Goal: Find specific page/section: Find specific page/section

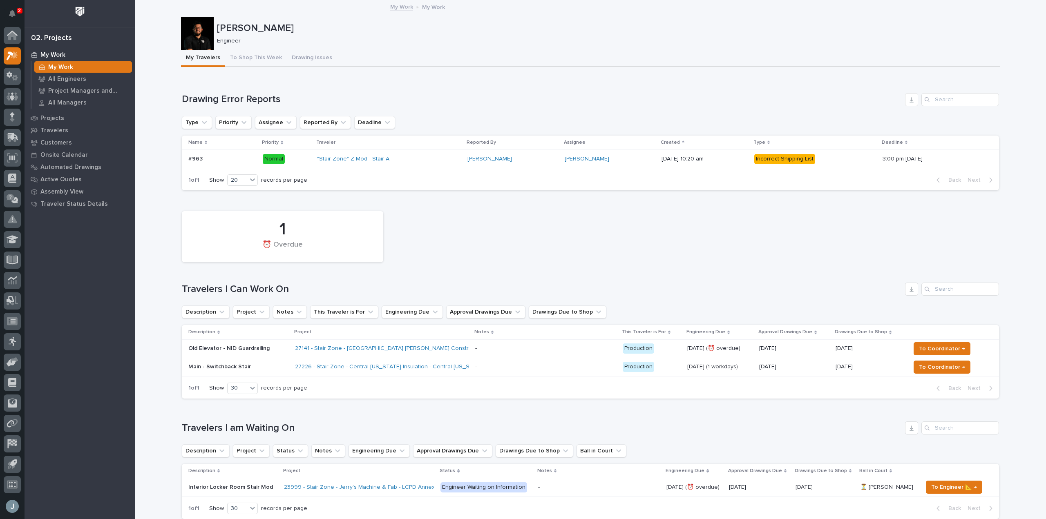
click at [480, 351] on p at bounding box center [545, 348] width 141 height 7
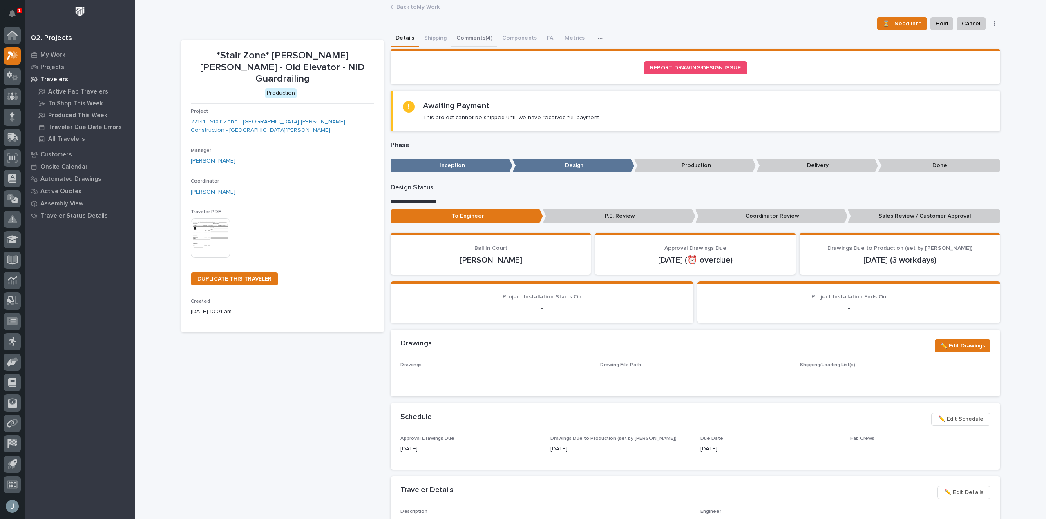
click at [464, 39] on button "Comments (4)" at bounding box center [474, 38] width 46 height 17
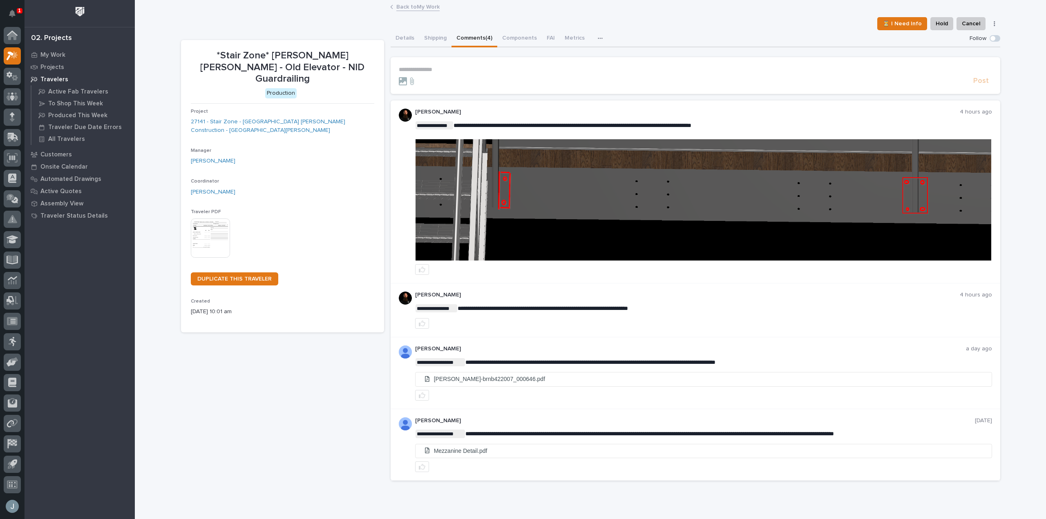
click at [771, 174] on img at bounding box center [703, 199] width 576 height 121
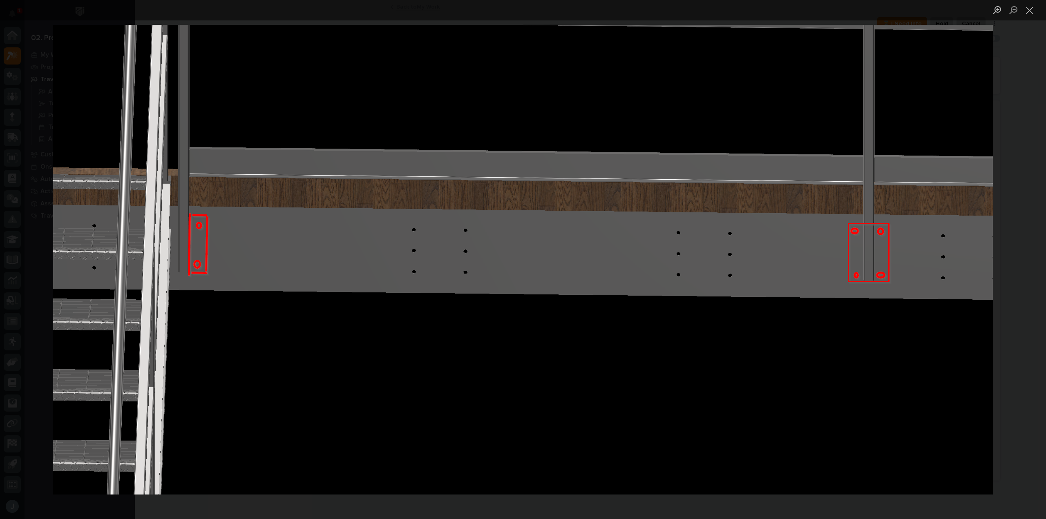
click at [771, 174] on img "Lightbox" at bounding box center [523, 260] width 940 height 470
click at [739, 185] on img "Lightbox" at bounding box center [523, 260] width 940 height 470
click at [1024, 7] on button "Close lightbox" at bounding box center [1029, 10] width 16 height 14
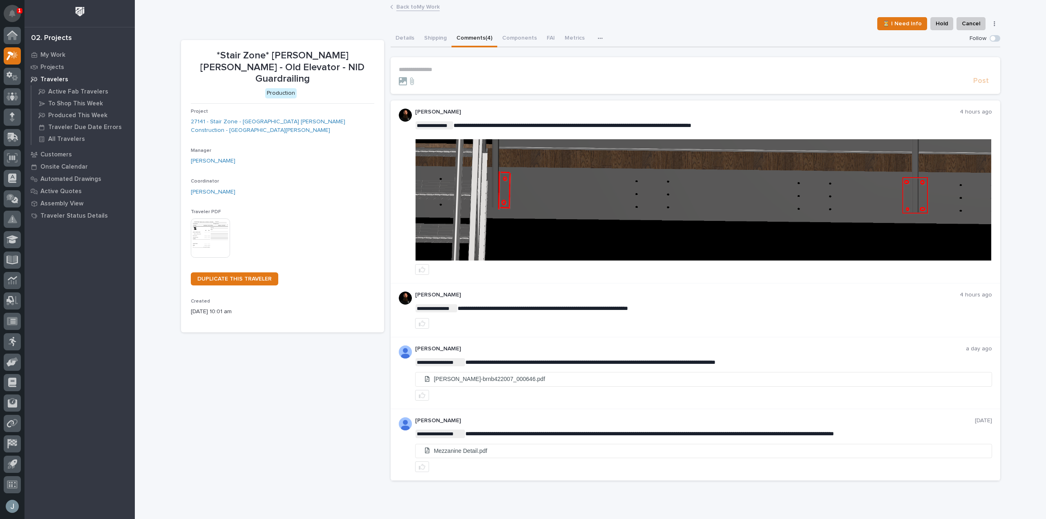
click at [11, 11] on icon "Notifications" at bounding box center [12, 13] width 7 height 7
drag, startPoint x: 105, startPoint y: 302, endPoint x: 69, endPoint y: 153, distance: 153.8
click at [105, 302] on div "My Work Projects Travelers Active Fab Travelers To Shop This Week Produced This…" at bounding box center [80, 284] width 110 height 471
click at [58, 75] on div "Travelers" at bounding box center [80, 79] width 106 height 11
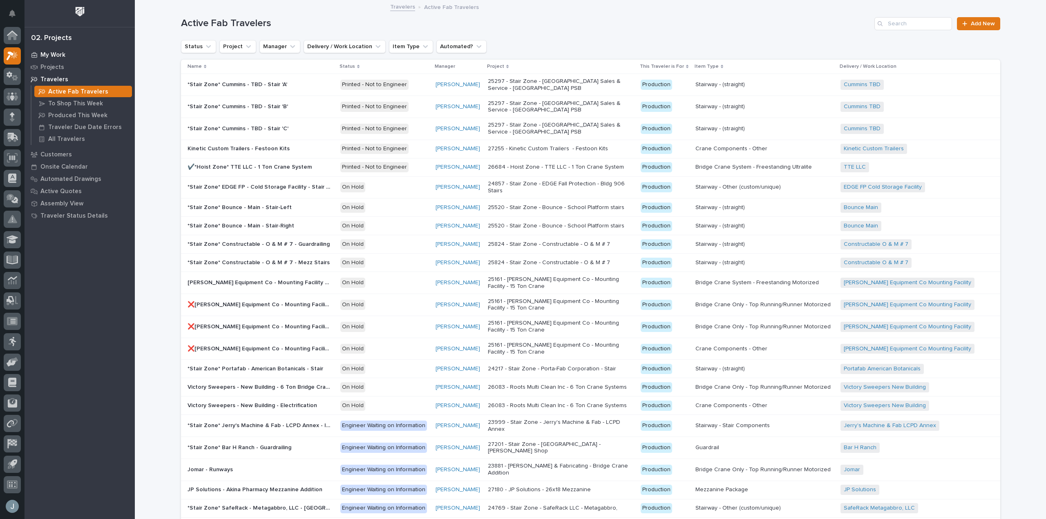
click at [61, 52] on p "My Work" at bounding box center [52, 54] width 25 height 7
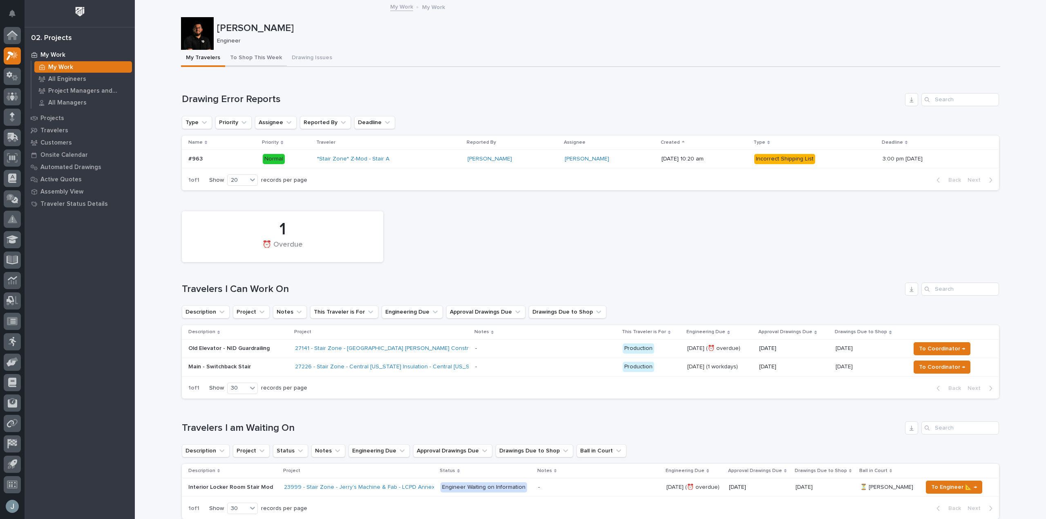
click at [250, 60] on button "To Shop This Week" at bounding box center [256, 58] width 62 height 17
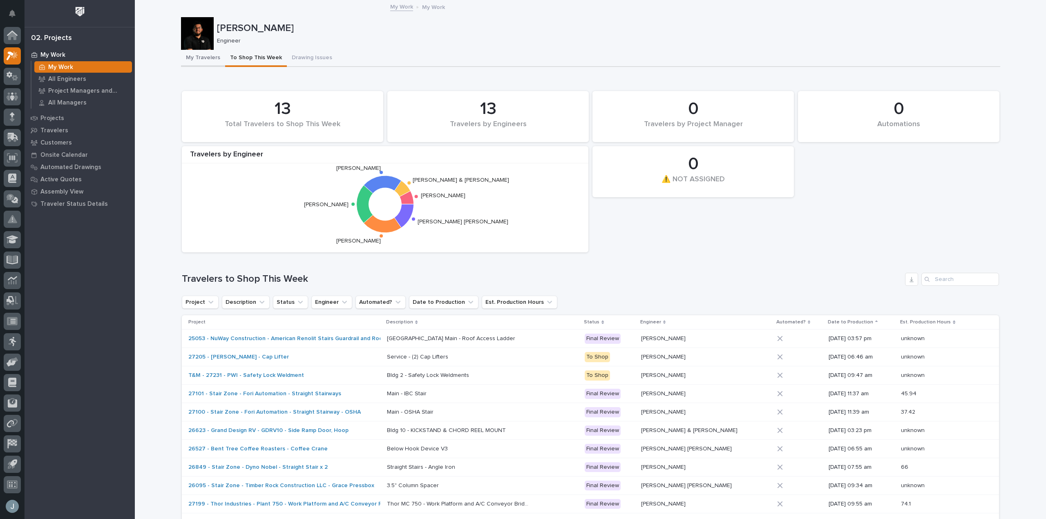
click at [192, 57] on button "My Travelers" at bounding box center [203, 58] width 44 height 17
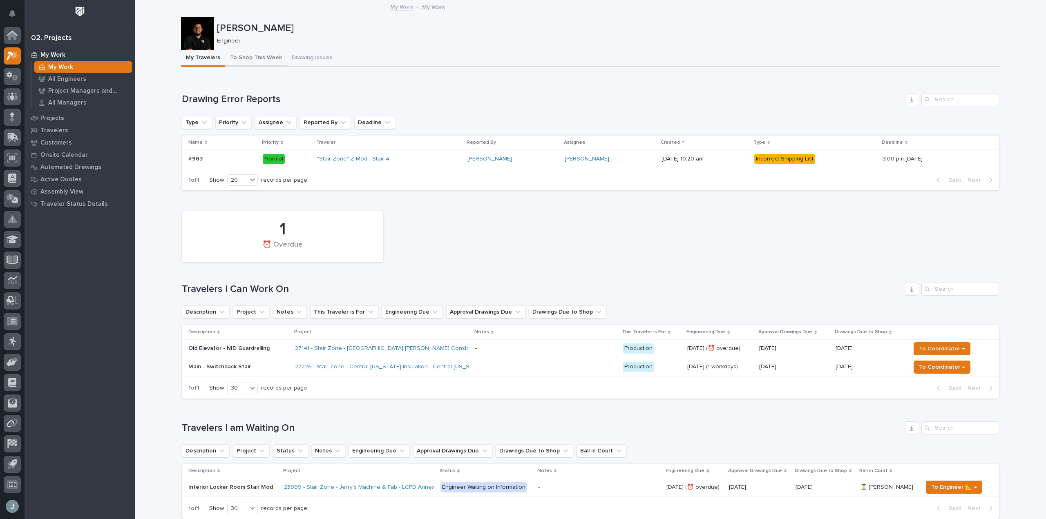
click at [268, 57] on button "To Shop This Week" at bounding box center [256, 58] width 62 height 17
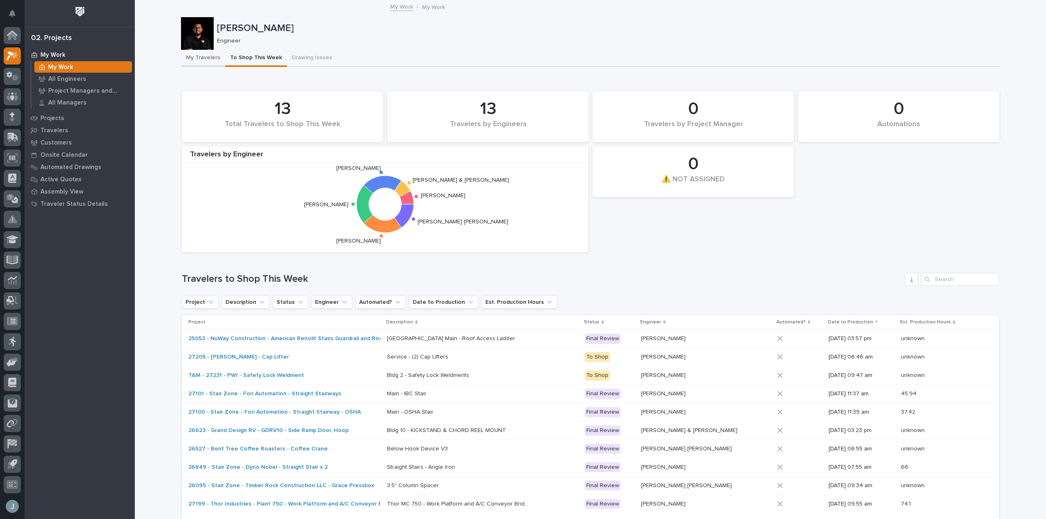
click at [193, 59] on button "My Travelers" at bounding box center [203, 58] width 44 height 17
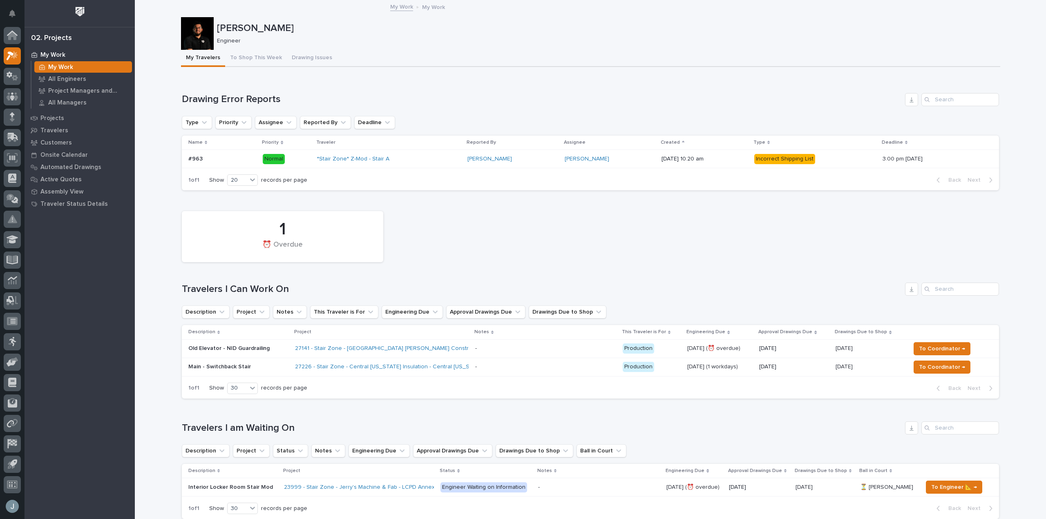
click at [759, 253] on div "1 ⏰ Overdue" at bounding box center [590, 236] width 825 height 59
